Goal: Task Accomplishment & Management: Complete application form

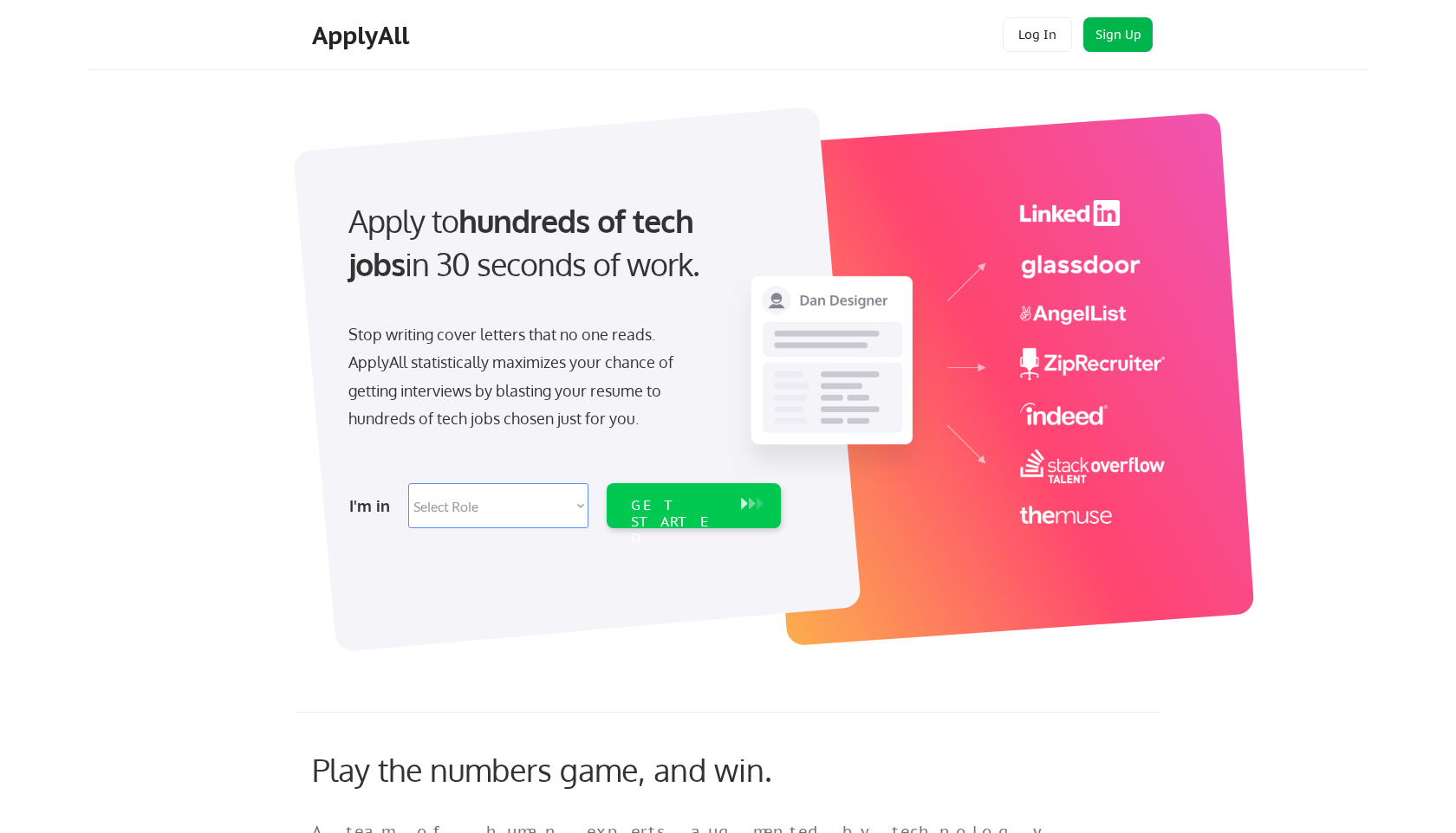
click at [1116, 28] on button "Sign Up" at bounding box center [1118, 34] width 69 height 34
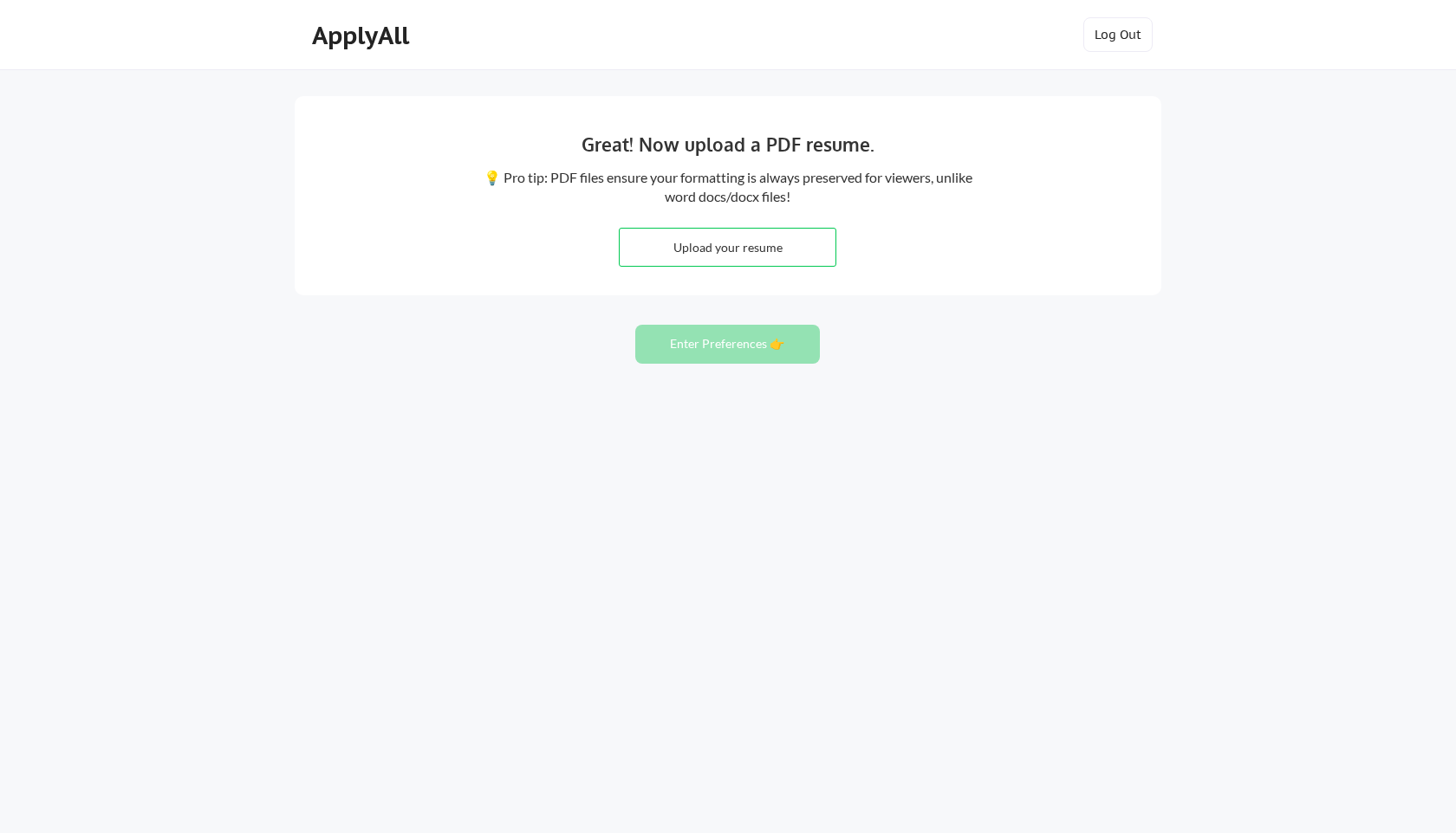
click at [722, 240] on input "file" at bounding box center [727, 247] width 216 height 37
type input "C:\fakepath\Rohan_Unum_BIA.pdf"
click at [763, 335] on button "Enter Preferences 👉" at bounding box center [727, 345] width 184 height 39
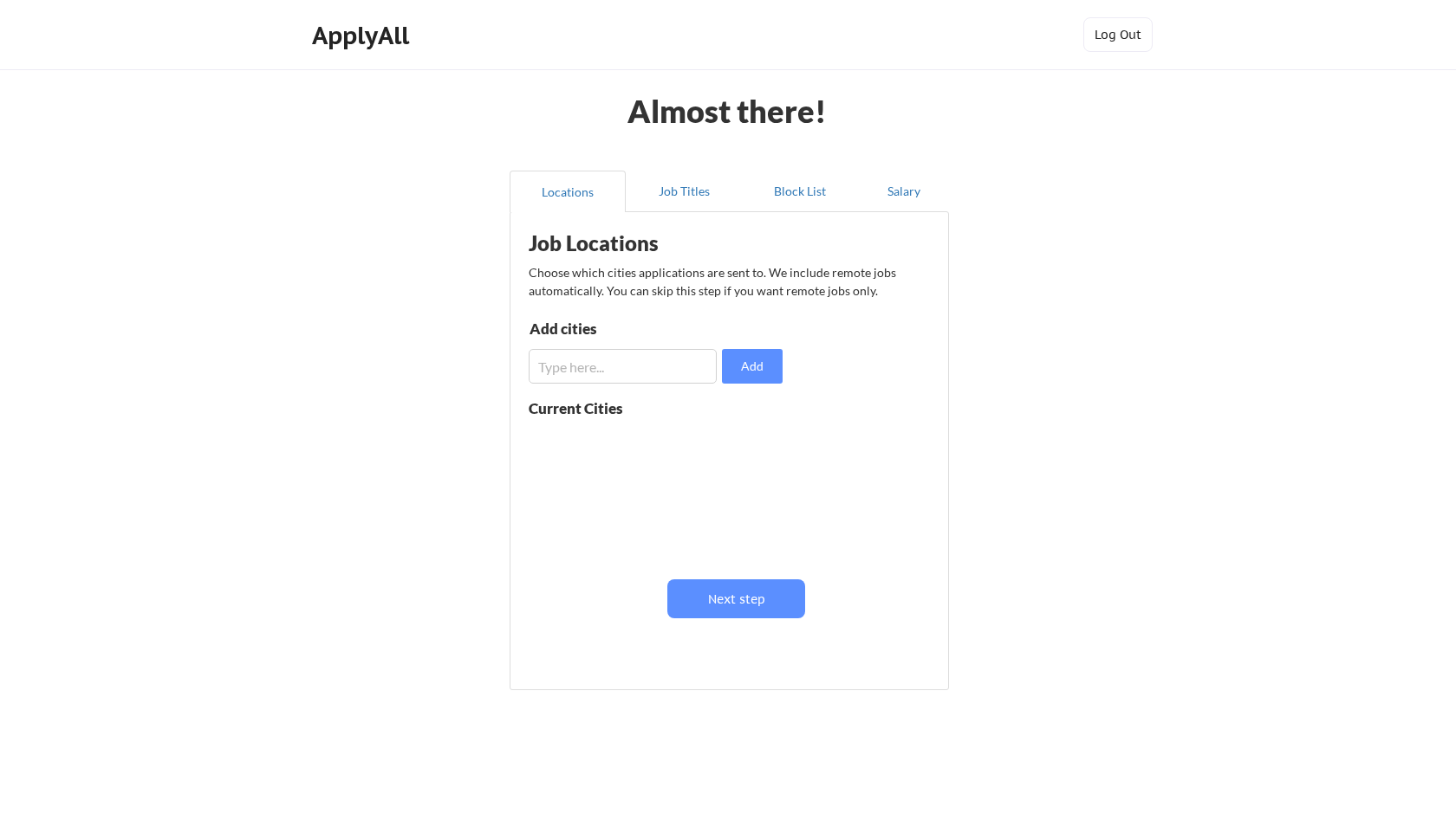
click at [663, 368] on input "input" at bounding box center [623, 366] width 188 height 34
type input "[GEOGRAPHIC_DATA]"
click at [683, 197] on button "Job Titles" at bounding box center [684, 191] width 116 height 41
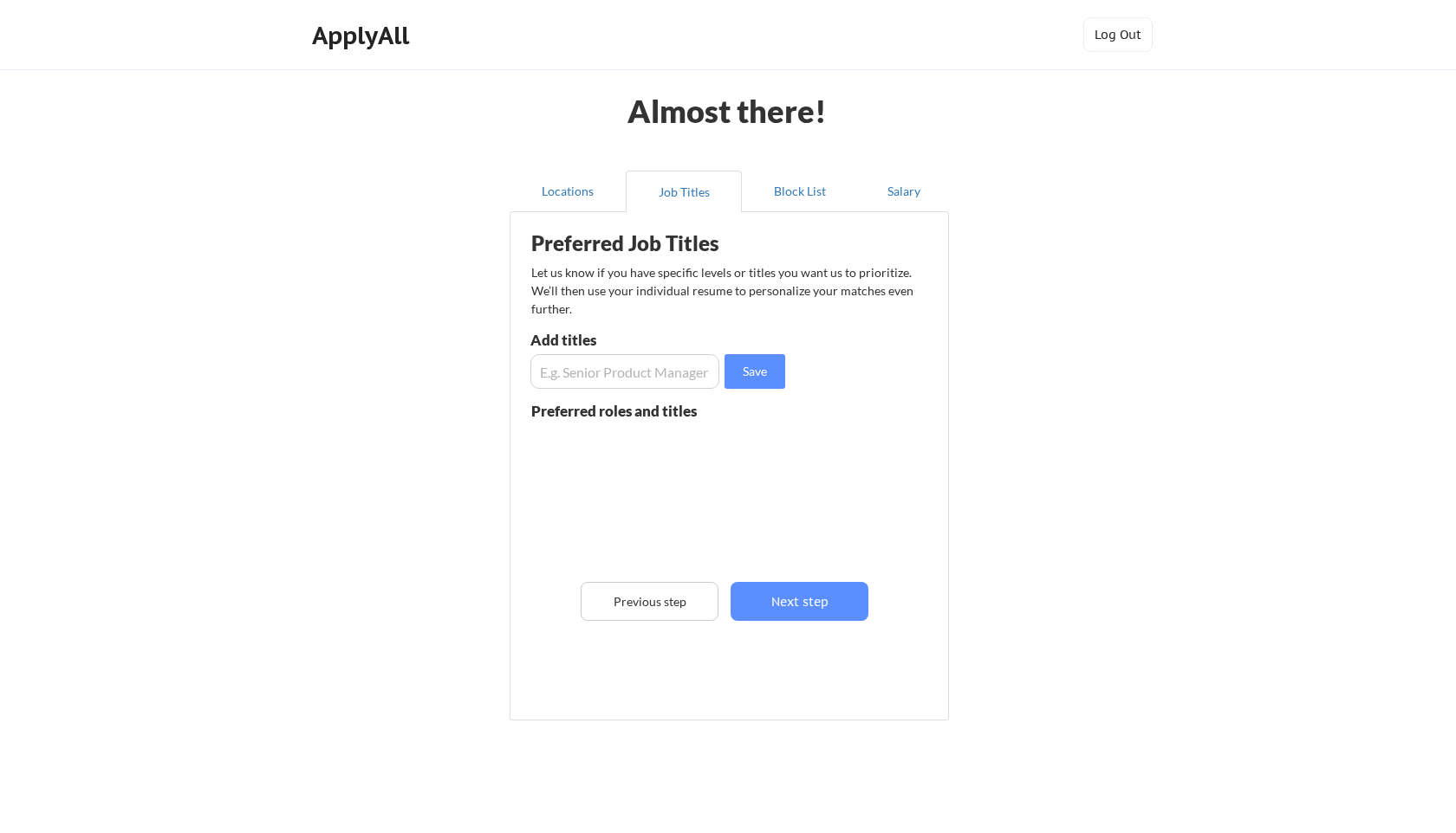
click at [680, 379] on input "input" at bounding box center [625, 371] width 189 height 34
type input "data analyst"
click at [667, 376] on input "input" at bounding box center [625, 371] width 189 height 34
type input "business analyst"
click at [616, 378] on input "input" at bounding box center [625, 371] width 189 height 34
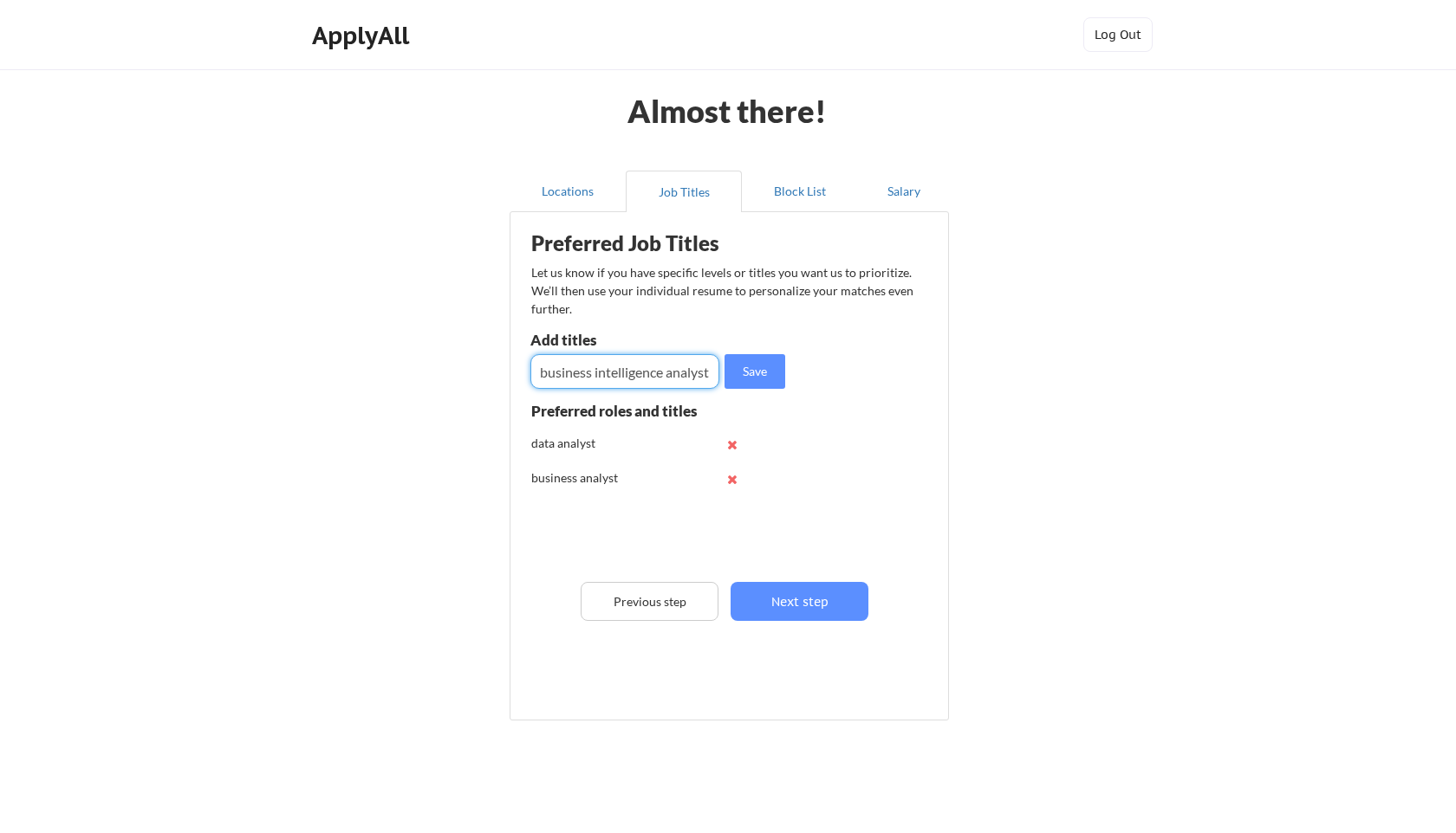
scroll to position [0, 1]
type input "business intelligence analyst"
click at [628, 381] on input "input" at bounding box center [625, 371] width 189 height 34
click at [813, 588] on button "Next step" at bounding box center [800, 602] width 138 height 39
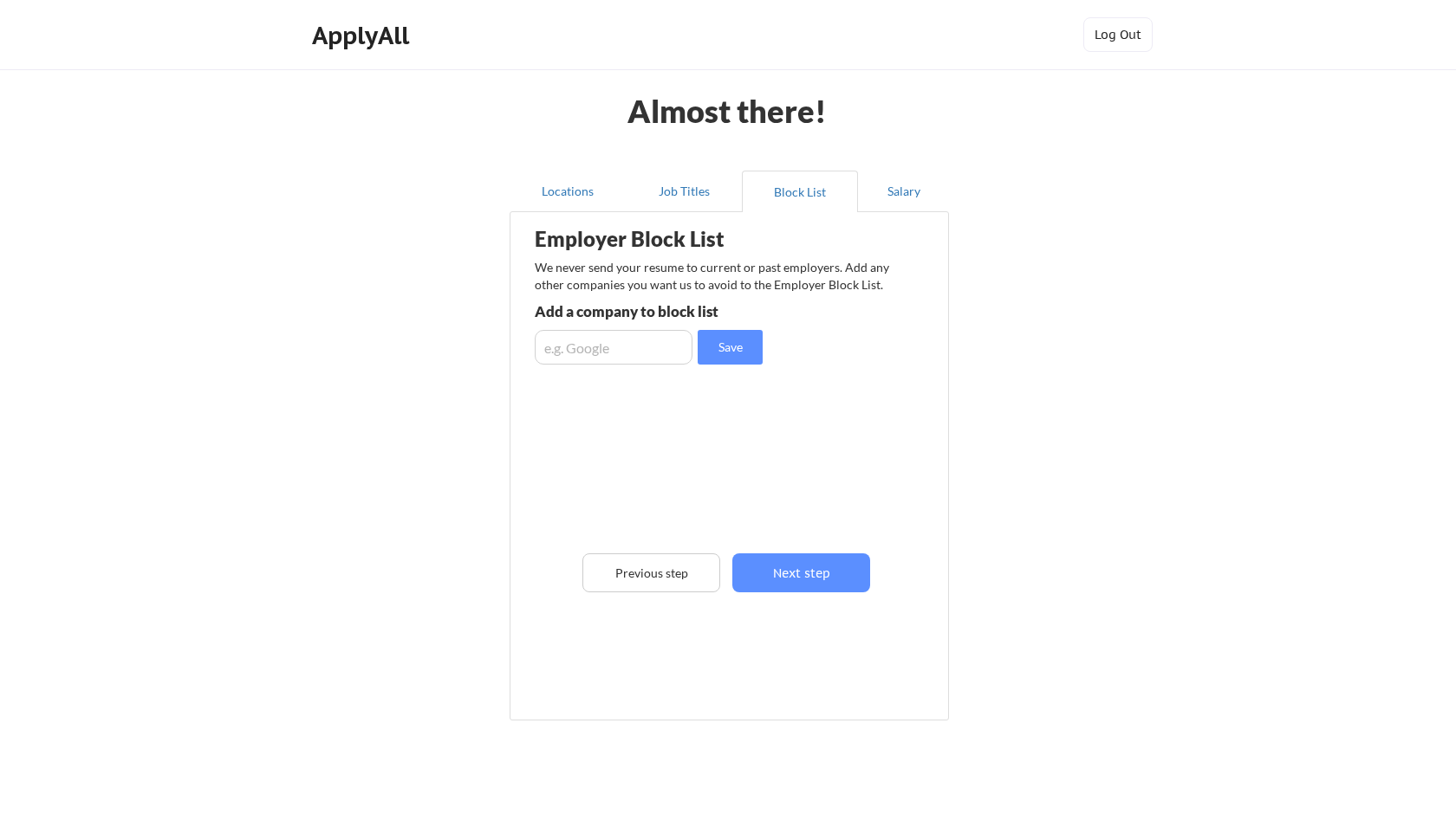
click at [630, 352] on input "input" at bounding box center [614, 347] width 158 height 34
type input "n"
click at [793, 566] on button "Next step" at bounding box center [801, 573] width 138 height 39
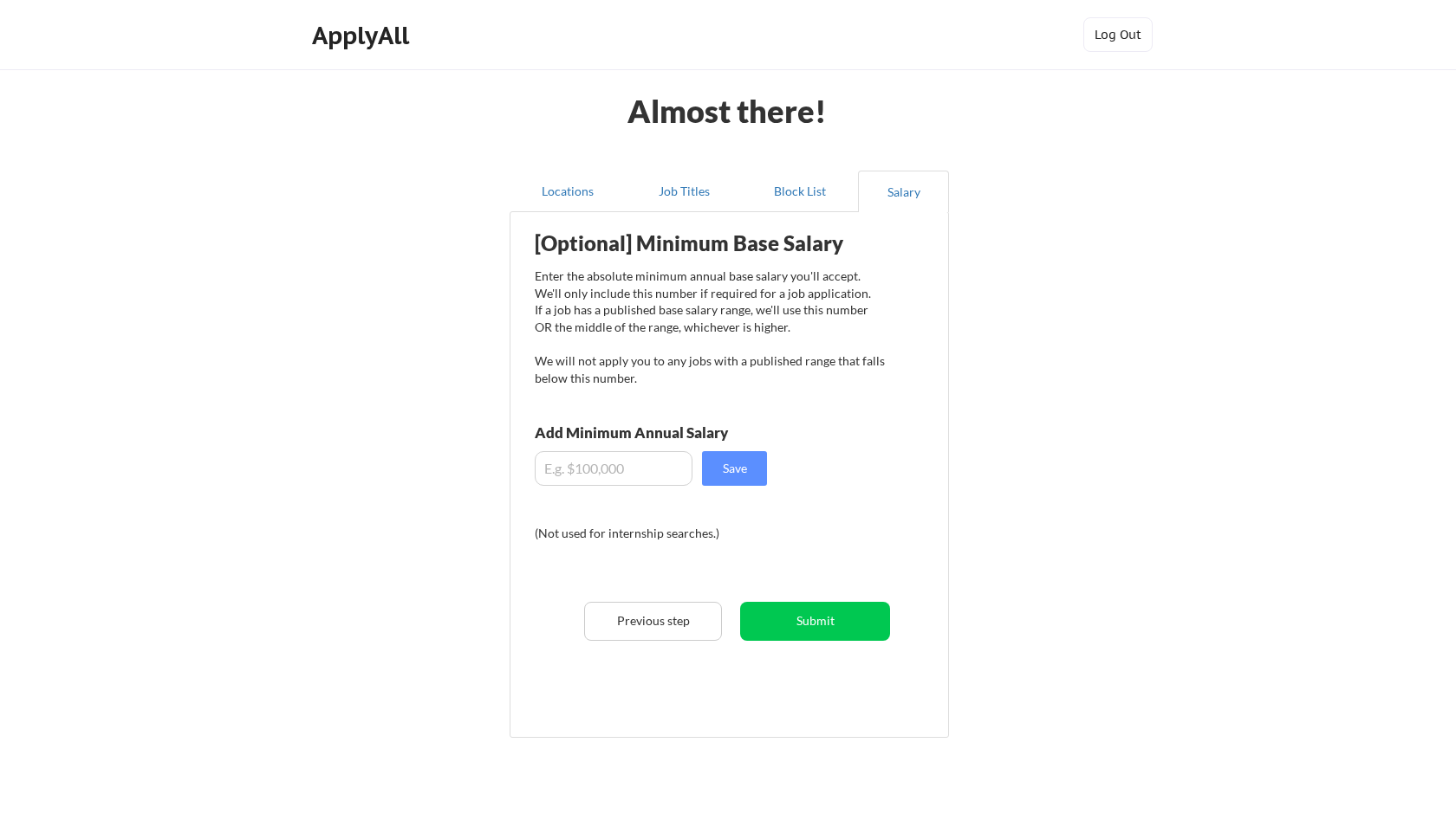
click at [659, 463] on input "input" at bounding box center [614, 468] width 158 height 34
type input "$85,000"
click at [740, 485] on button "Save" at bounding box center [735, 468] width 65 height 34
click at [709, 195] on button "Job Titles" at bounding box center [684, 191] width 116 height 41
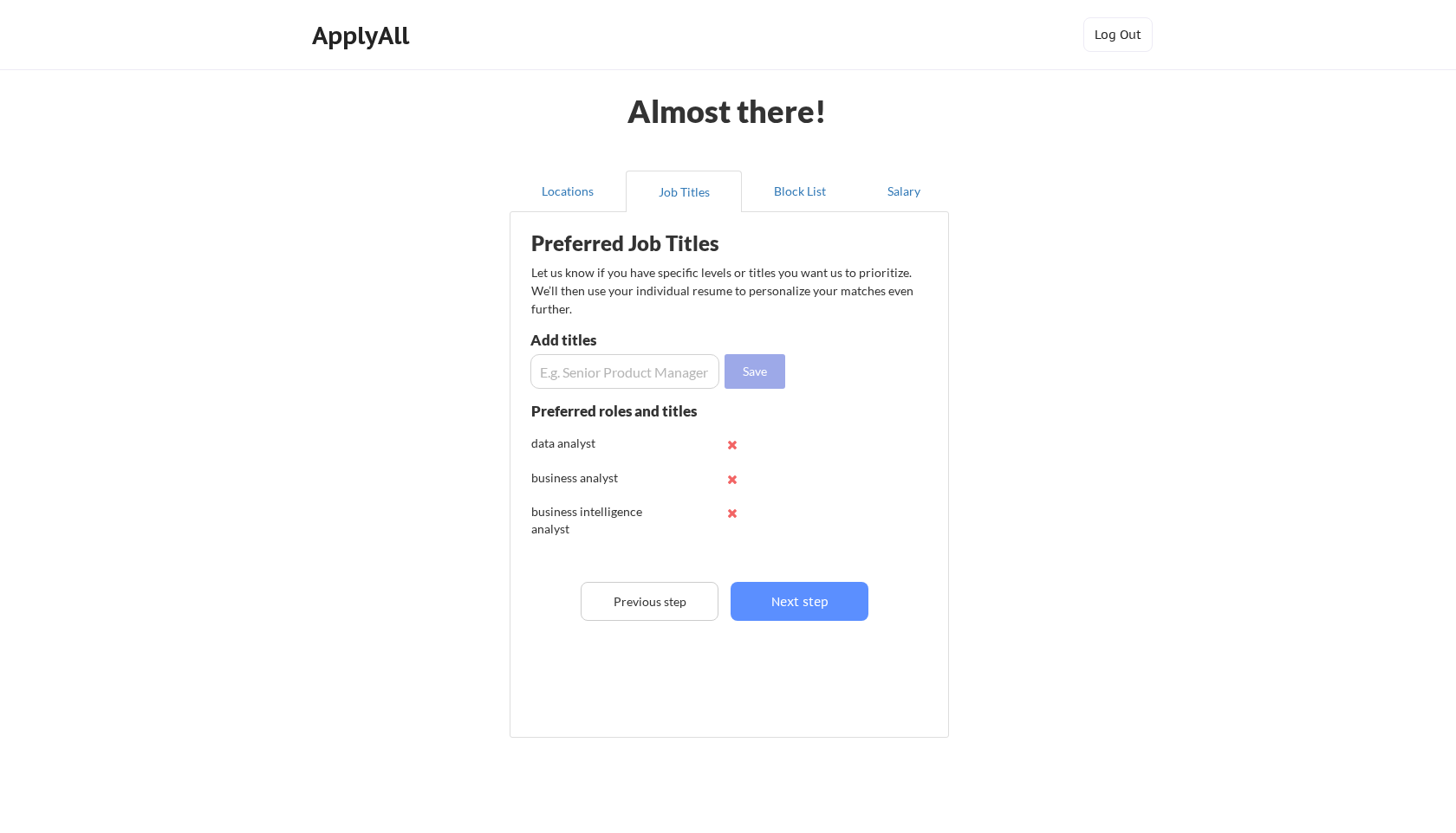
click at [752, 373] on button "Save" at bounding box center [755, 371] width 61 height 34
click at [880, 194] on button "Salary" at bounding box center [903, 191] width 91 height 41
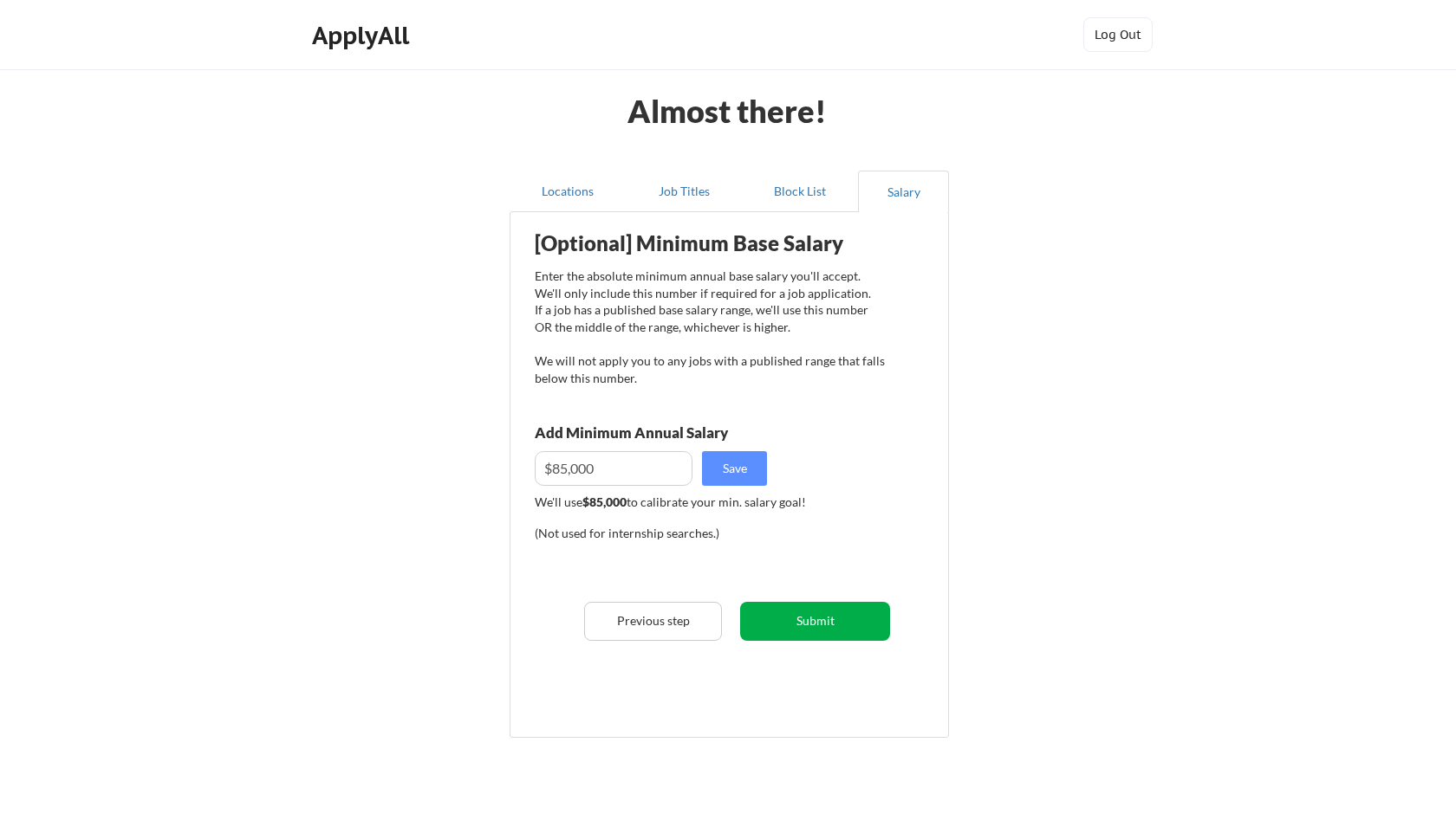
click at [827, 624] on button "Submit" at bounding box center [815, 621] width 150 height 39
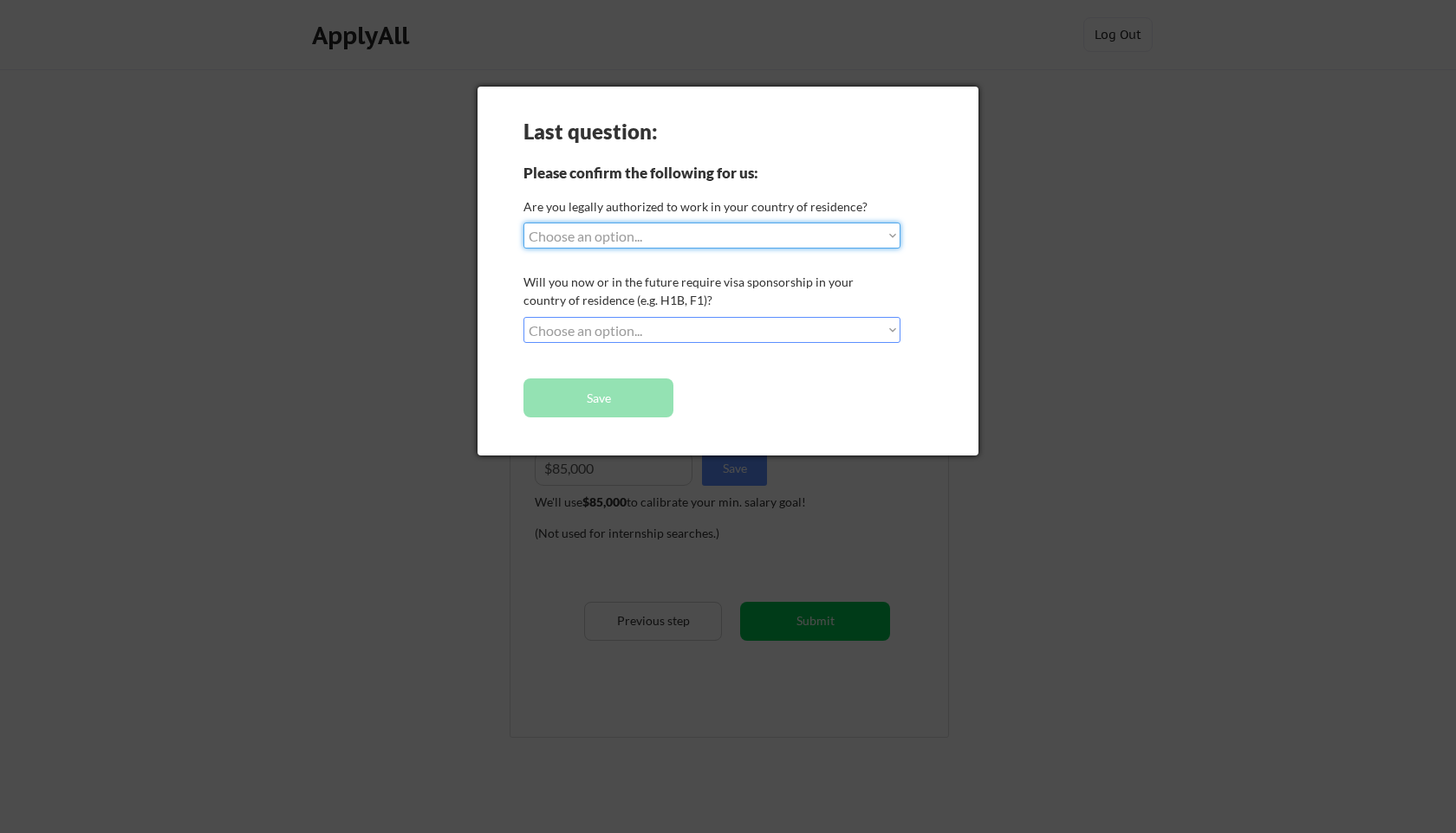
click at [715, 231] on select "Choose an option... Yes, I am a [DEMOGRAPHIC_DATA] Citizen Yes, I am a [DEMOGRA…" at bounding box center [711, 235] width 377 height 26
select select ""yes__i_am_here_on_a_visa__h1b__opt__etc__""
click at [523, 223] on select "Choose an option... Yes, I am a [DEMOGRAPHIC_DATA] Citizen Yes, I am a [DEMOGRA…" at bounding box center [711, 235] width 377 height 26
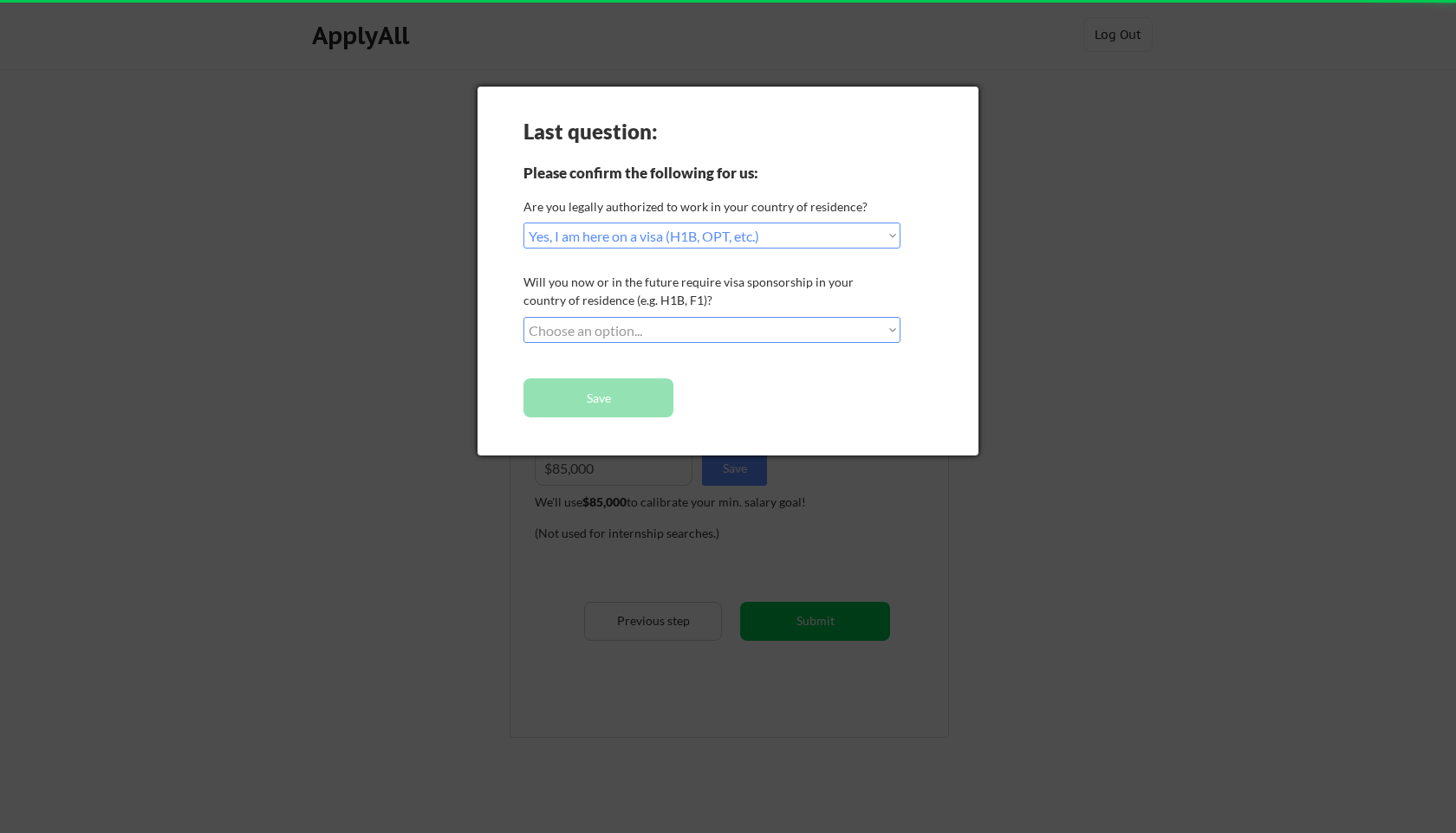
click at [692, 323] on select "Choose an option... No, I will not need sponsorship Yes, I will need sponsorship" at bounding box center [711, 330] width 377 height 26
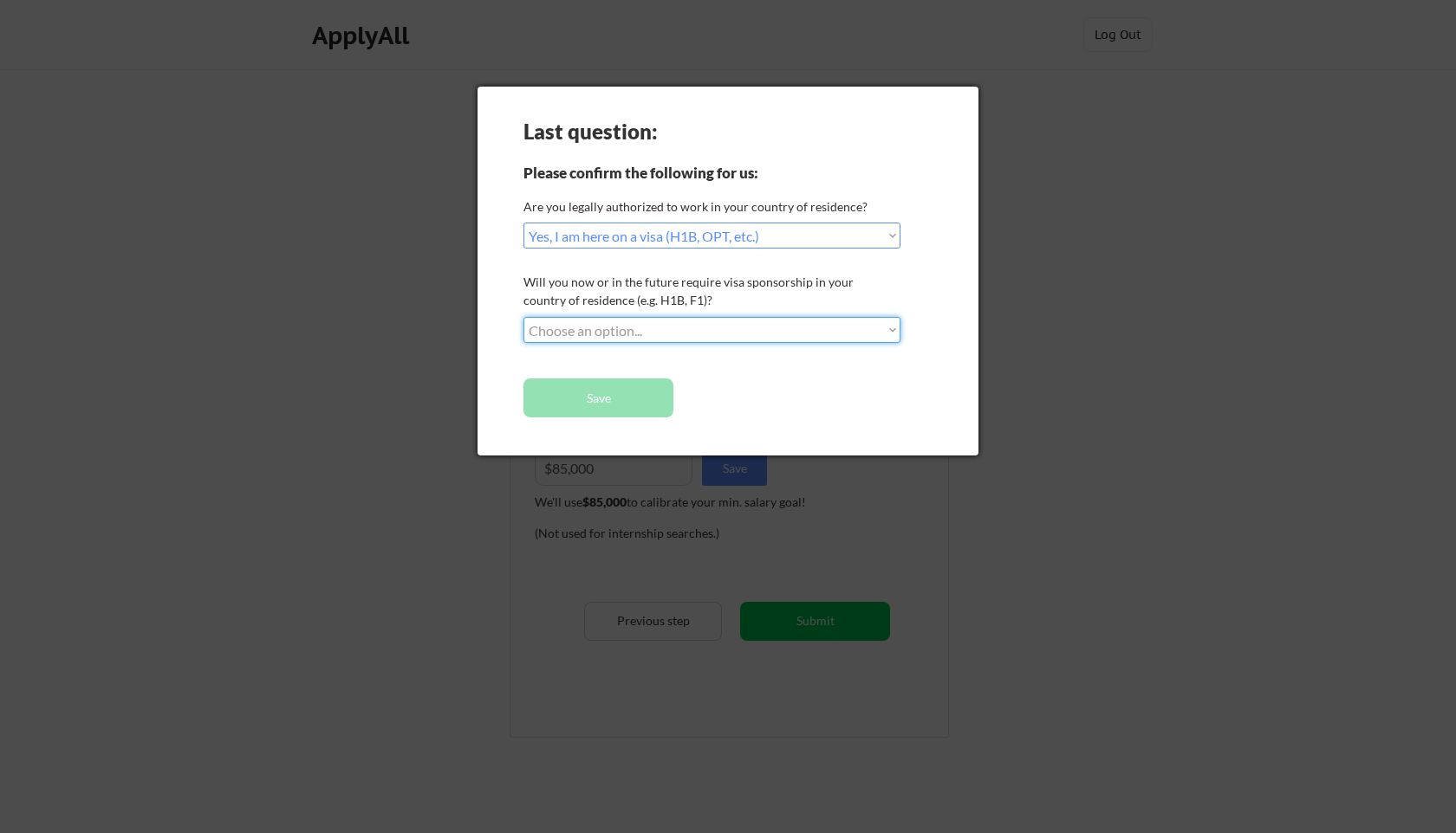
select select ""yes__i_will_need_sponsorship""
click at [523, 317] on select "Choose an option... No, I will not need sponsorship Yes, I will need sponsorship" at bounding box center [711, 330] width 377 height 26
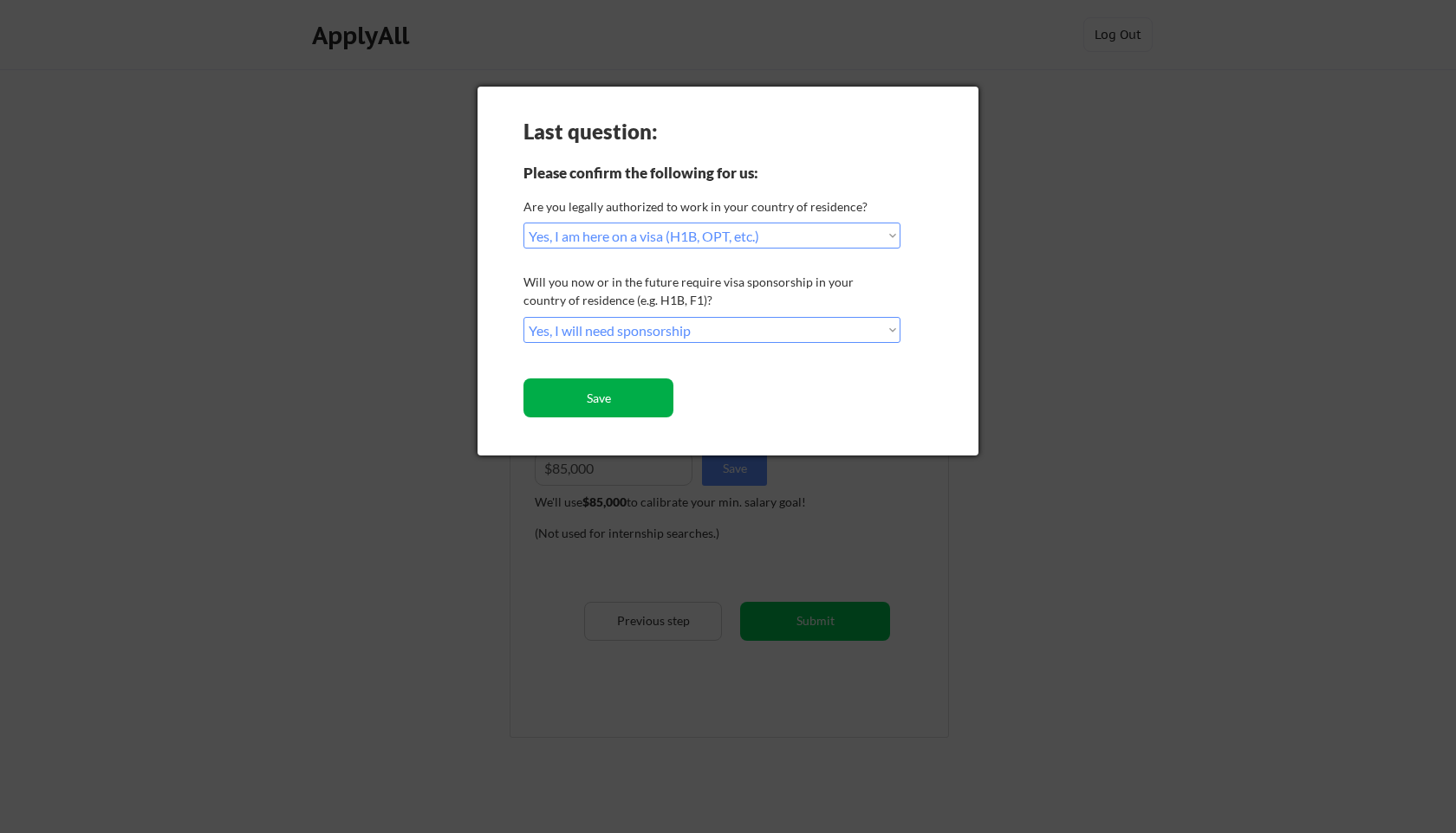
click at [653, 400] on button "Save" at bounding box center [598, 398] width 150 height 39
